Goal: Information Seeking & Learning: Learn about a topic

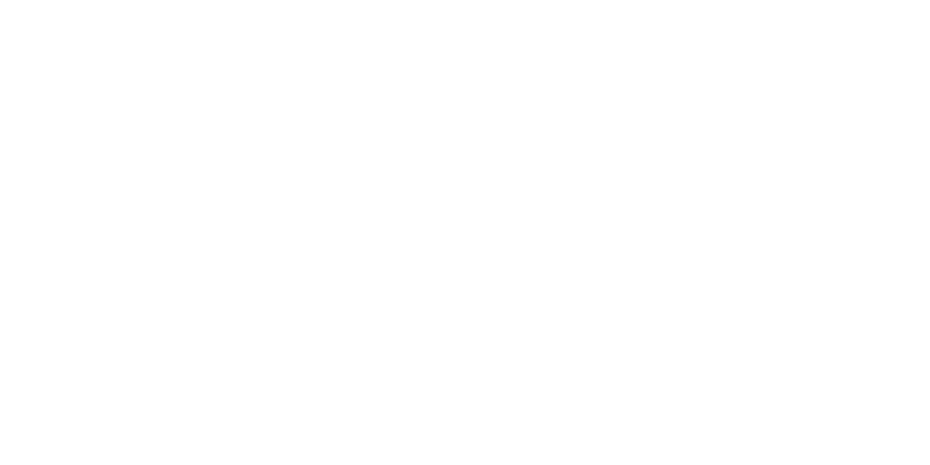
select select "******"
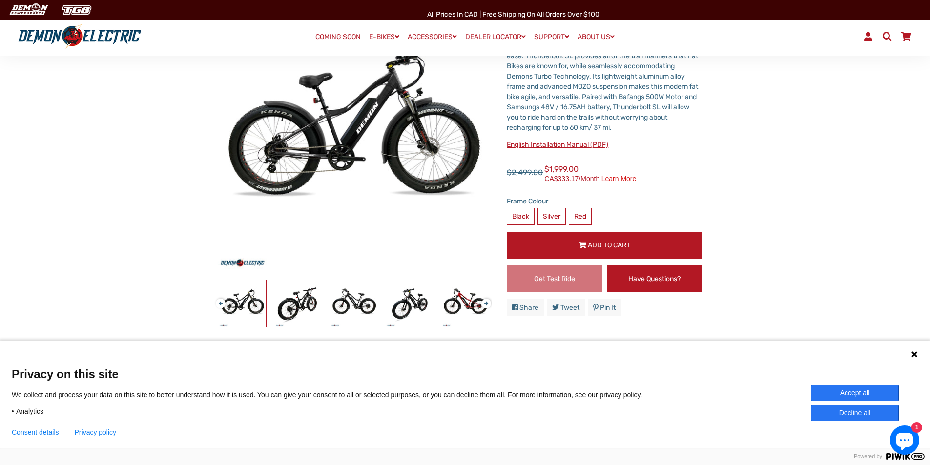
scroll to position [147, 0]
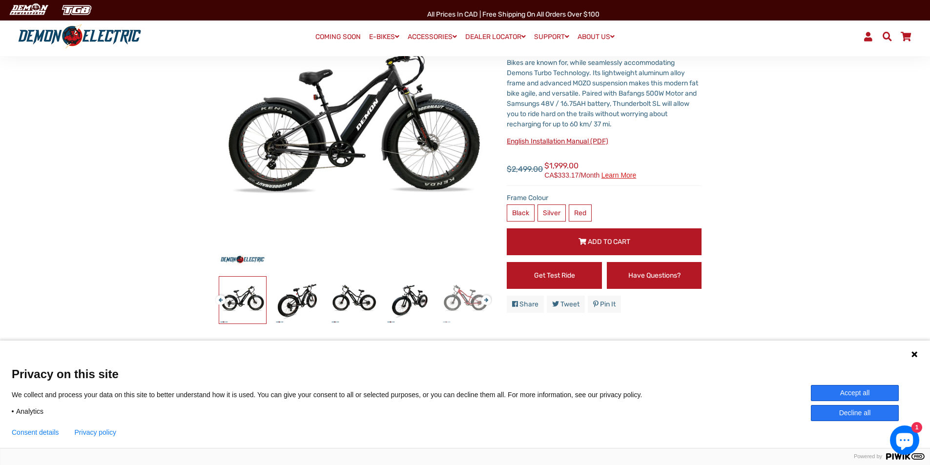
click at [482, 296] on button "Next" at bounding box center [485, 296] width 6 height 11
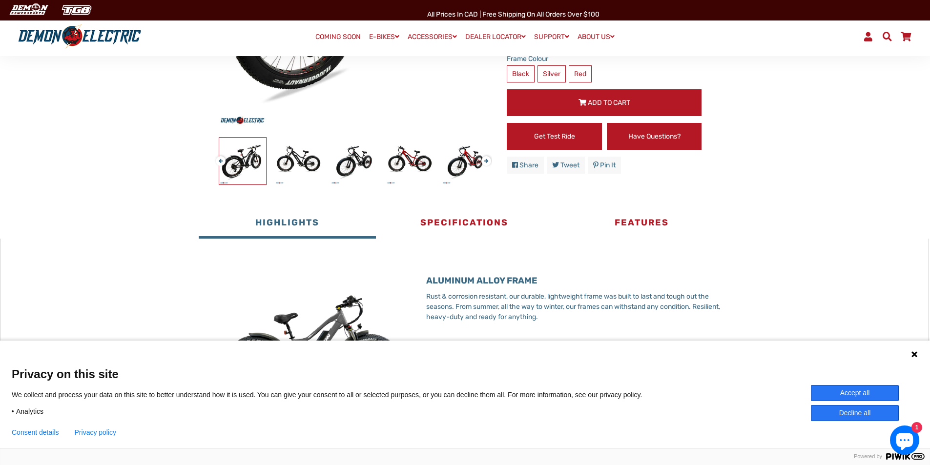
scroll to position [293, 0]
